Goal: Task Accomplishment & Management: Manage account settings

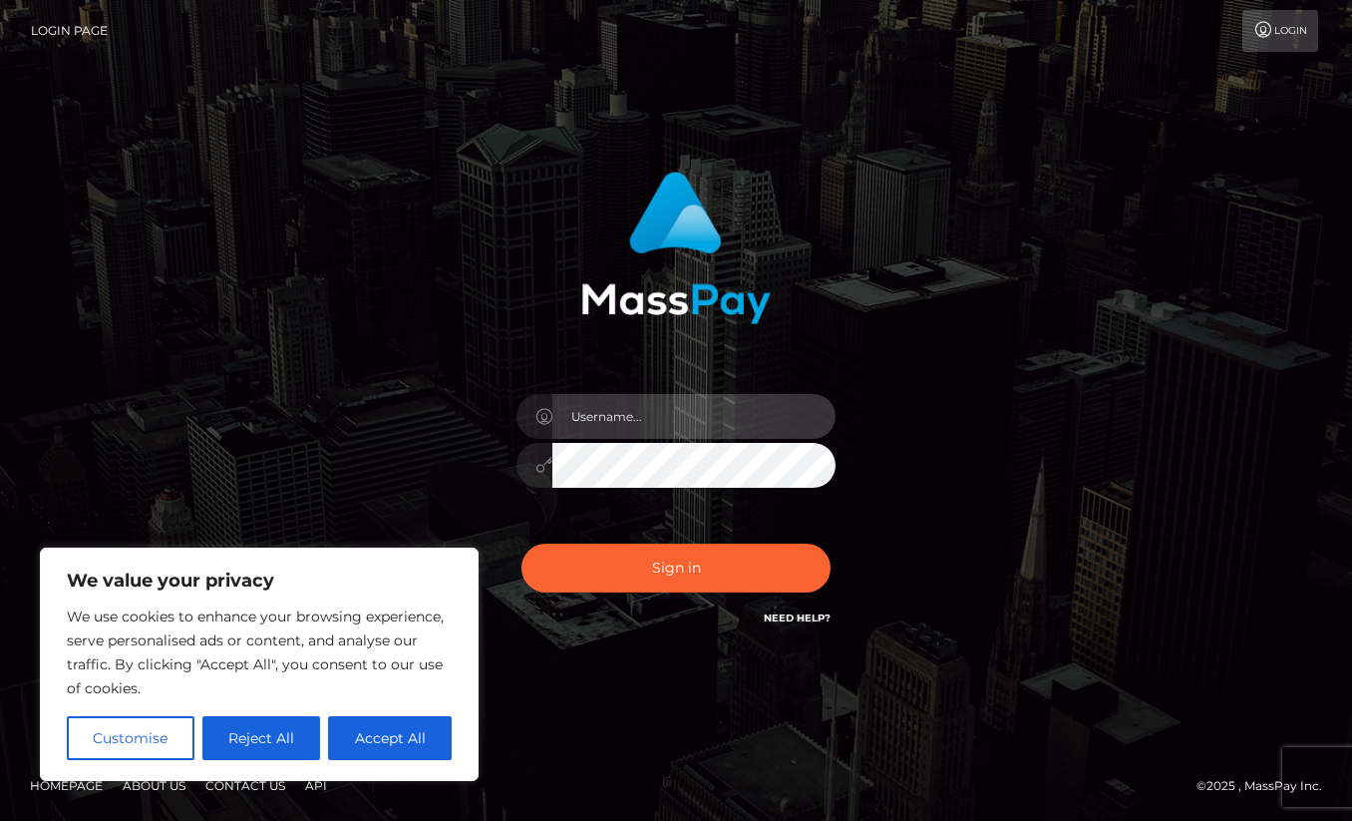
click at [673, 404] on input "text" at bounding box center [693, 416] width 283 height 45
type input "[EMAIL_ADDRESS][DOMAIN_NAME]"
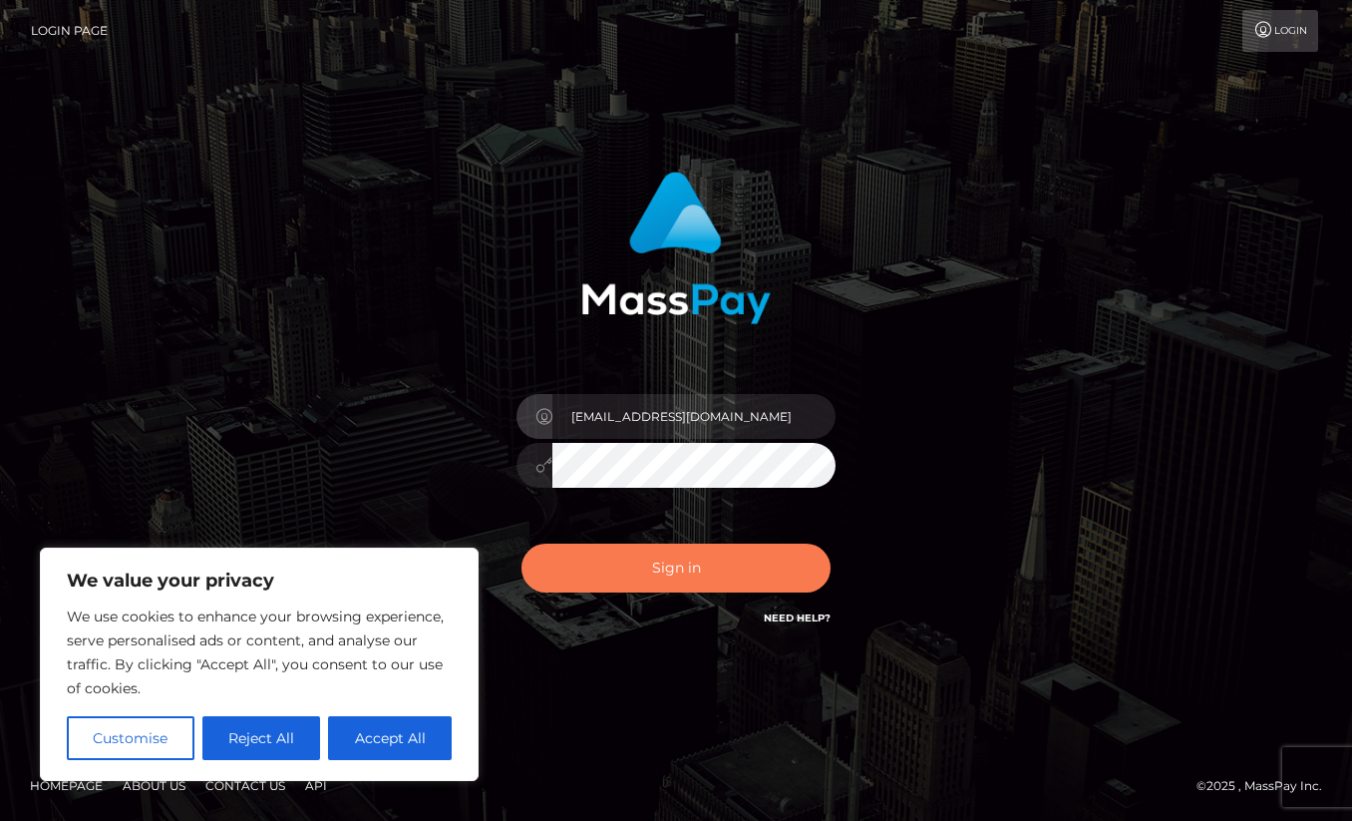
click at [701, 554] on button "Sign in" at bounding box center [675, 567] width 309 height 49
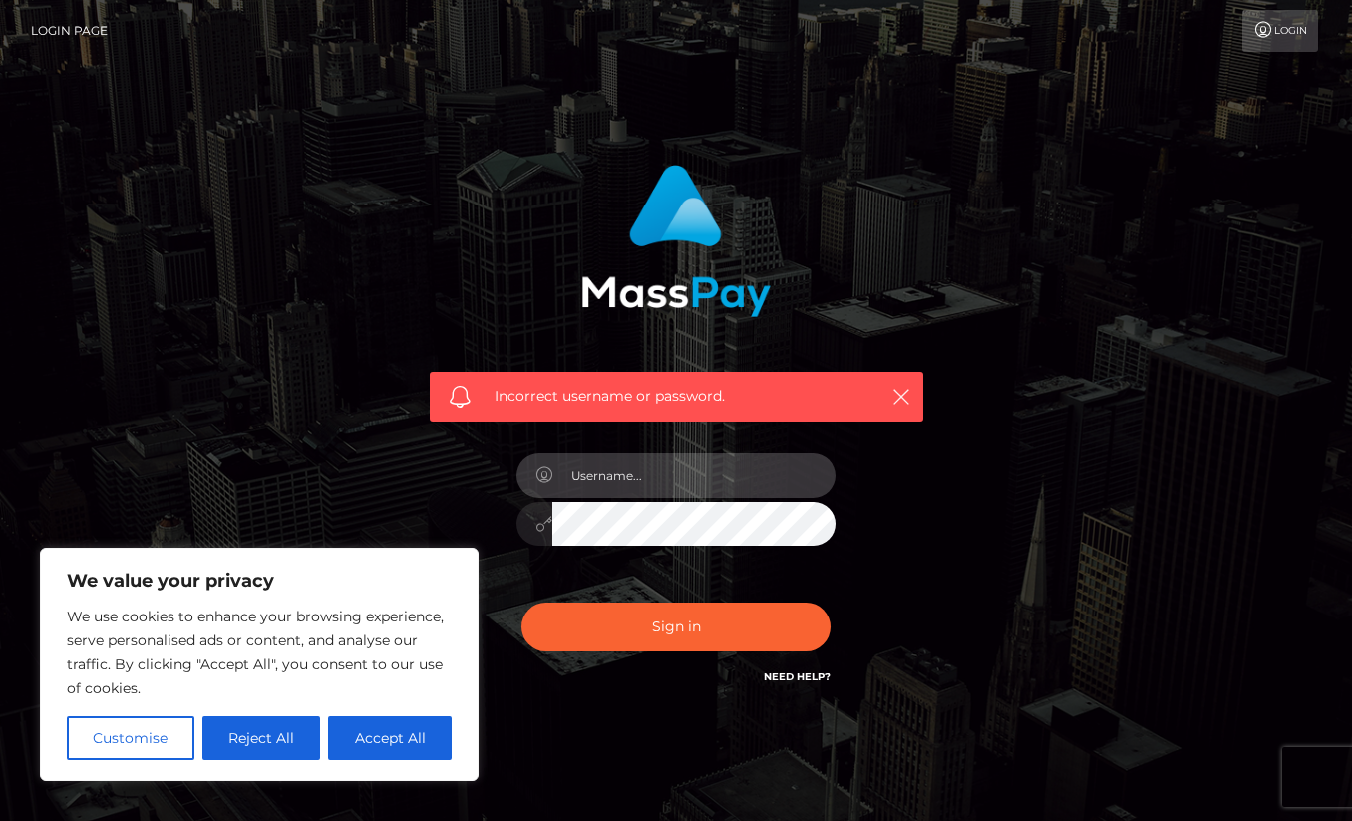
click at [768, 464] on input "text" at bounding box center [693, 475] width 283 height 45
type input "[EMAIL_ADDRESS][DOMAIN_NAME]"
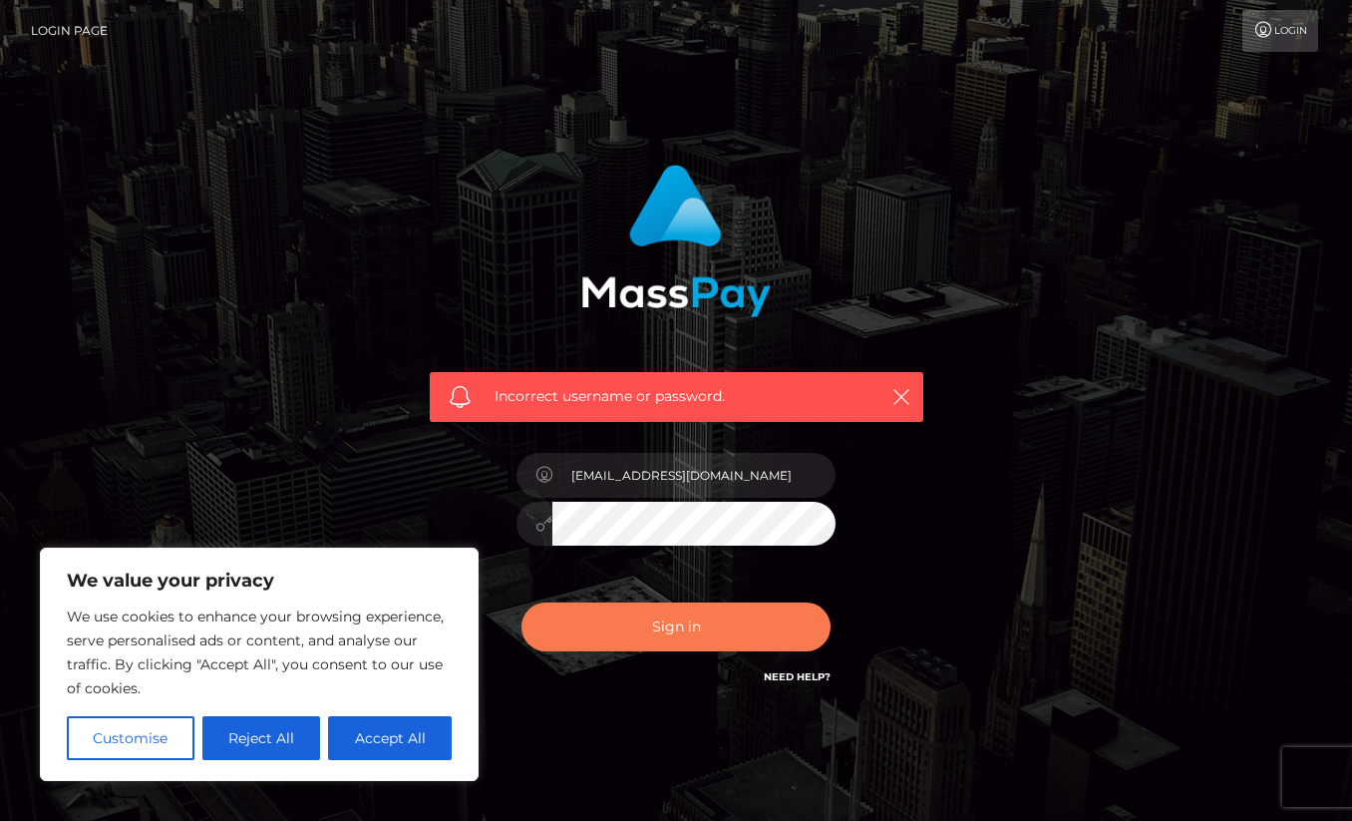
click at [699, 616] on button "Sign in" at bounding box center [675, 626] width 309 height 49
